Goal: Navigation & Orientation: Find specific page/section

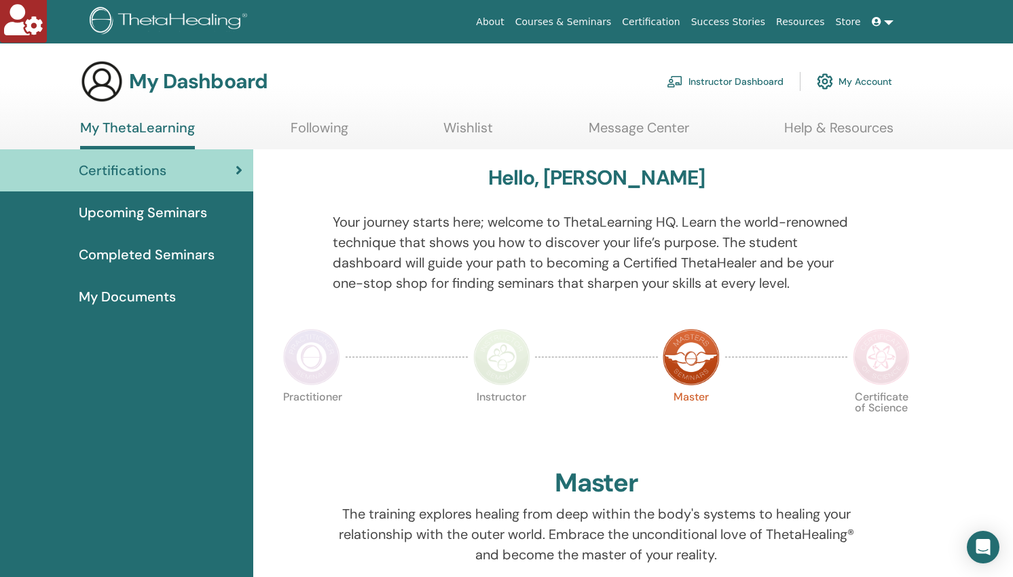
click at [858, 86] on link "My Account" at bounding box center [854, 82] width 75 height 30
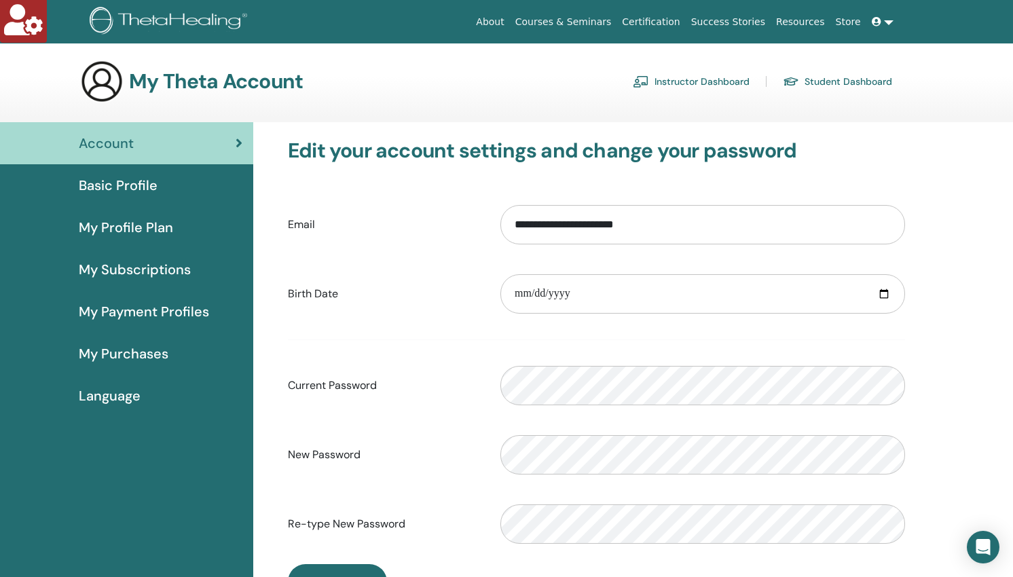
click at [887, 24] on link at bounding box center [882, 22] width 33 height 25
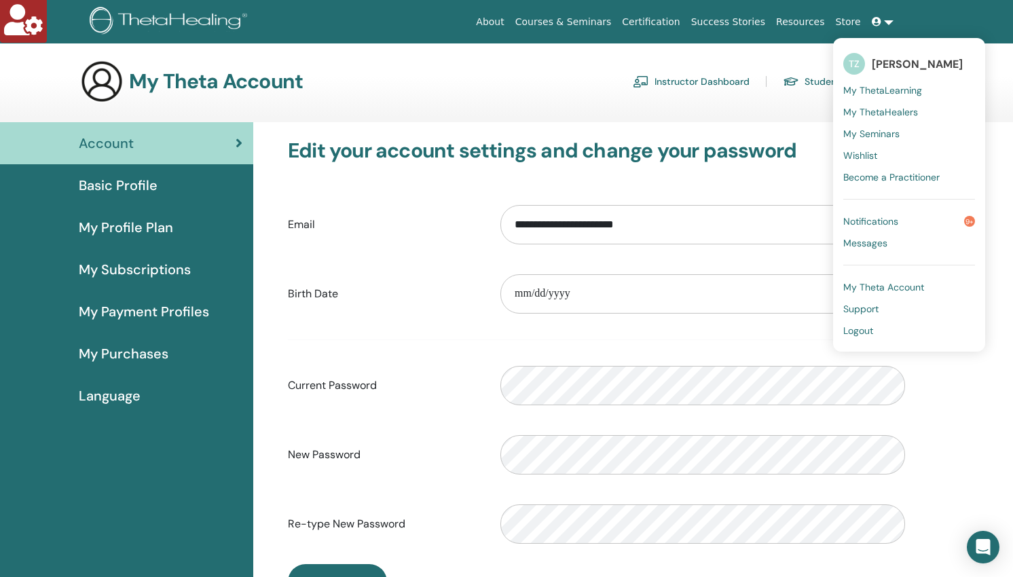
click at [889, 86] on span "My ThetaLearning" at bounding box center [882, 90] width 79 height 12
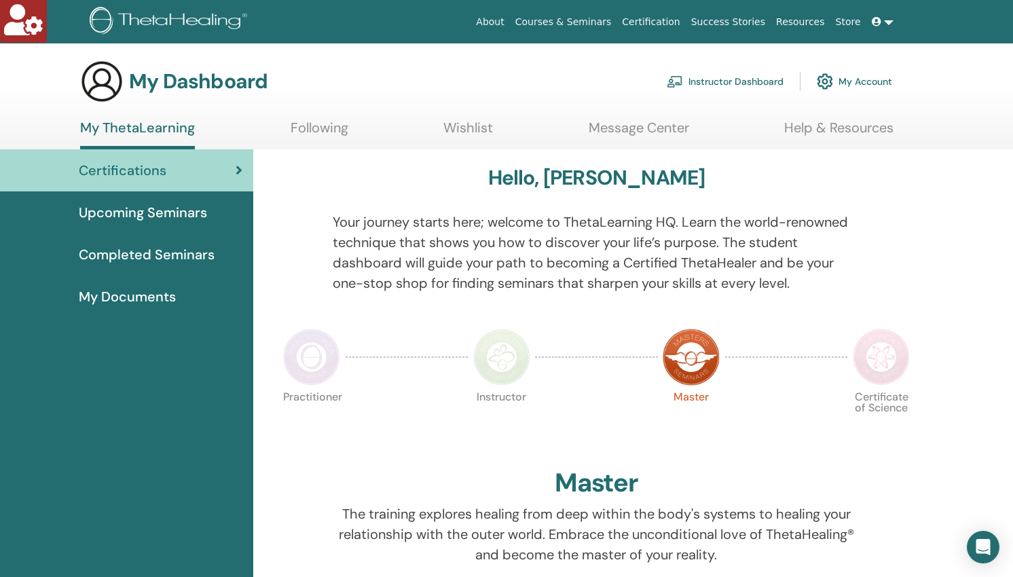
click at [886, 20] on link at bounding box center [882, 22] width 33 height 25
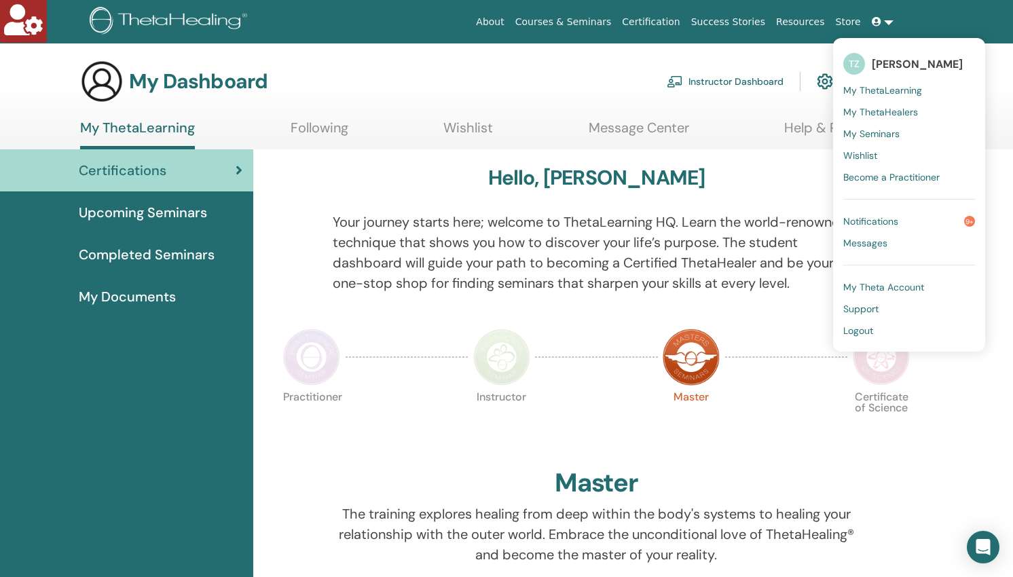
click at [896, 285] on span "My Theta Account" at bounding box center [883, 287] width 81 height 12
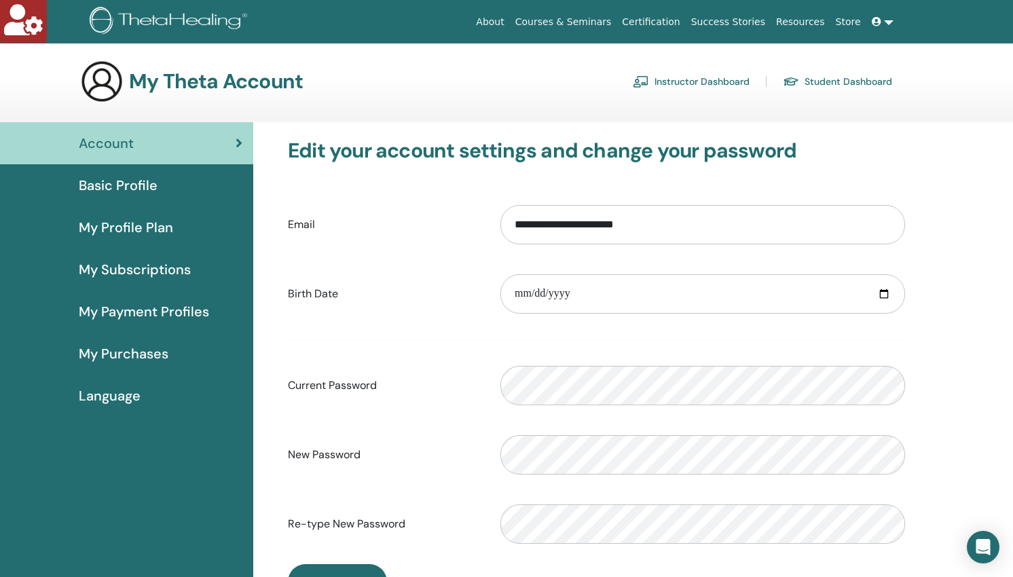
click at [887, 20] on link at bounding box center [882, 22] width 33 height 25
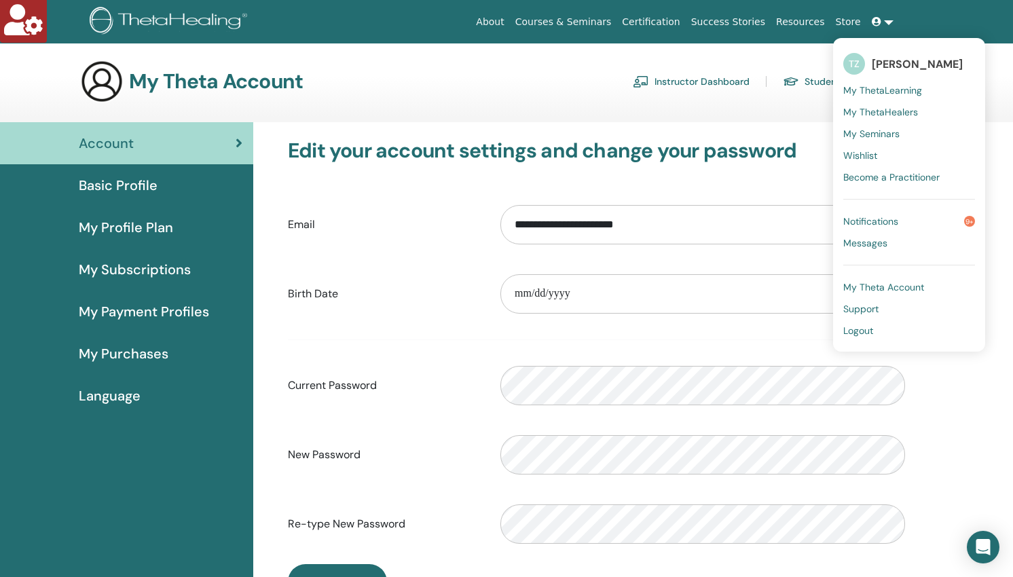
click at [894, 87] on span "My ThetaLearning" at bounding box center [882, 90] width 79 height 12
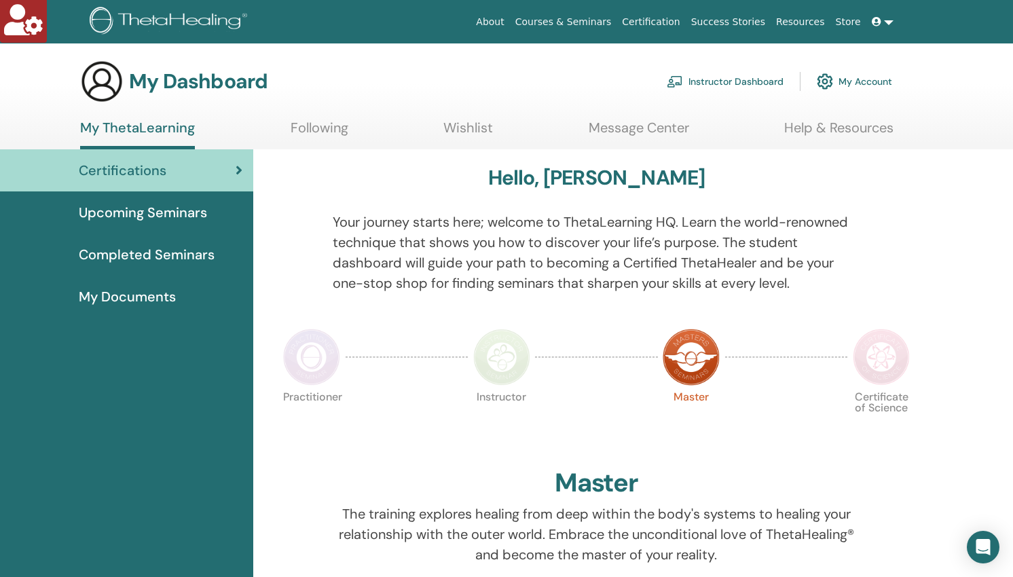
click at [890, 22] on link at bounding box center [882, 22] width 33 height 25
